Goal: Find specific fact: Find specific fact

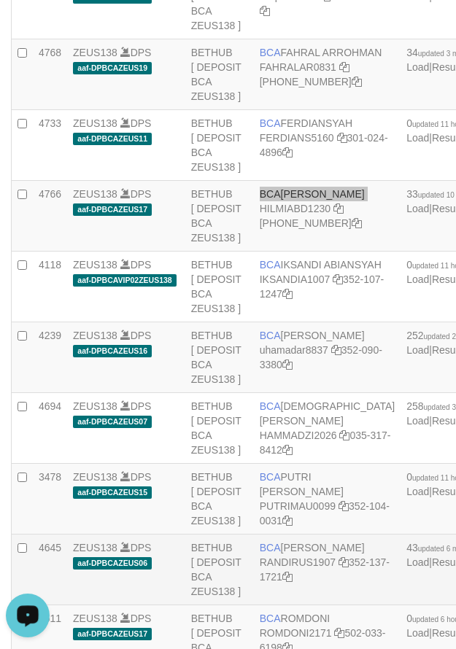
scroll to position [1034, 0]
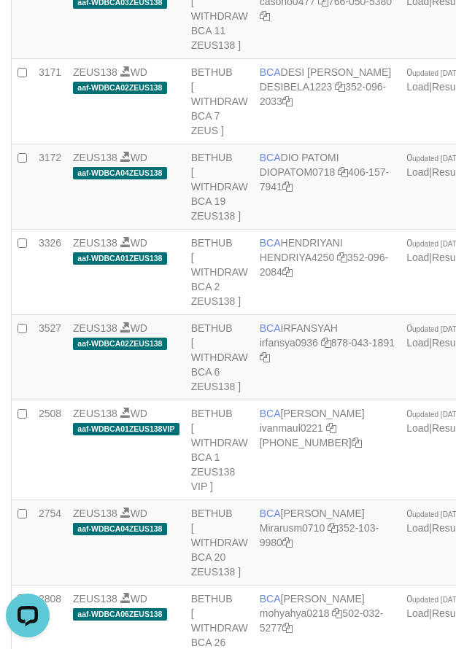
scroll to position [254, 0]
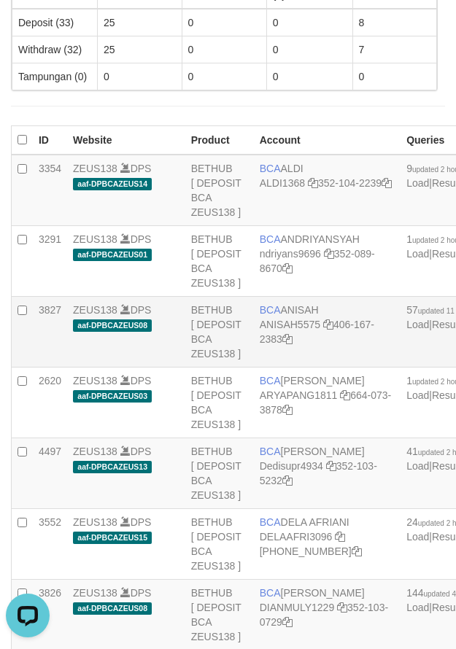
click at [296, 325] on td "BCA ANISAH ANISAH5575 406-167-2383" at bounding box center [327, 332] width 147 height 71
copy td "BCA ANISAH"
click at [273, 316] on span "BCA" at bounding box center [270, 310] width 21 height 12
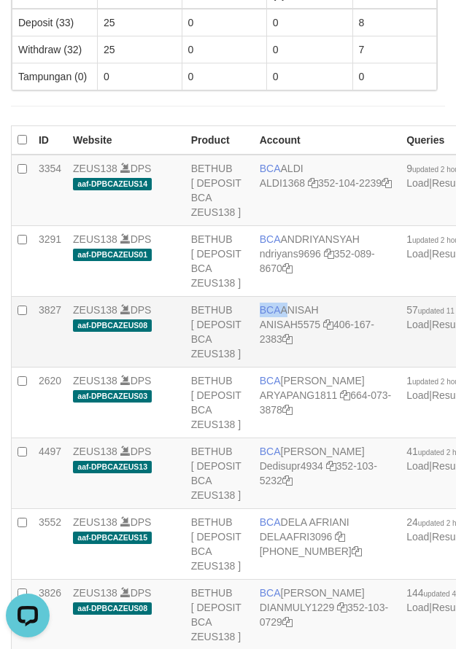
click at [274, 316] on span "BCA" at bounding box center [270, 310] width 21 height 12
